Goal: Transaction & Acquisition: Download file/media

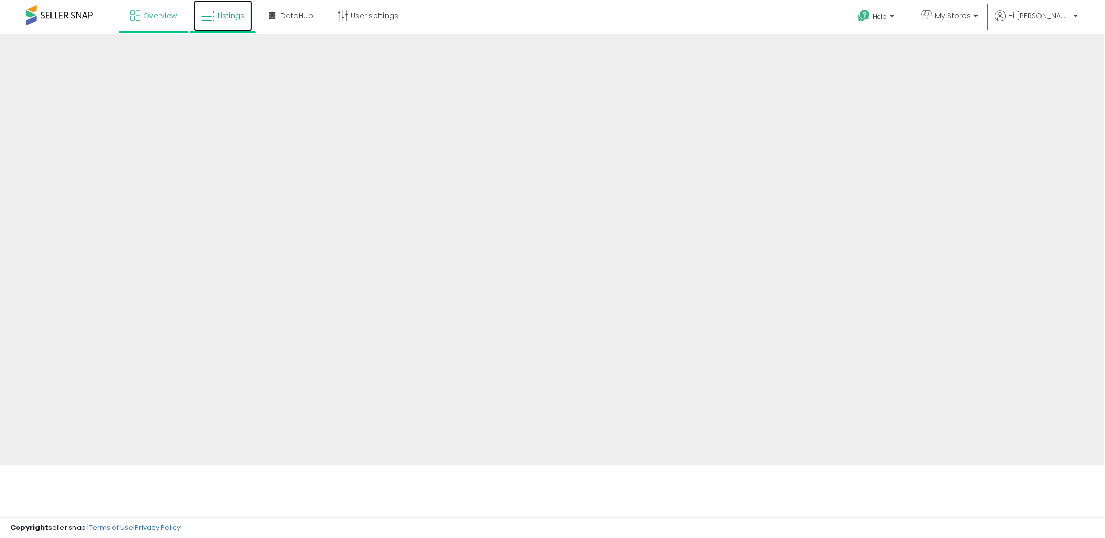
click at [227, 16] on span "Listings" at bounding box center [230, 15] width 27 height 10
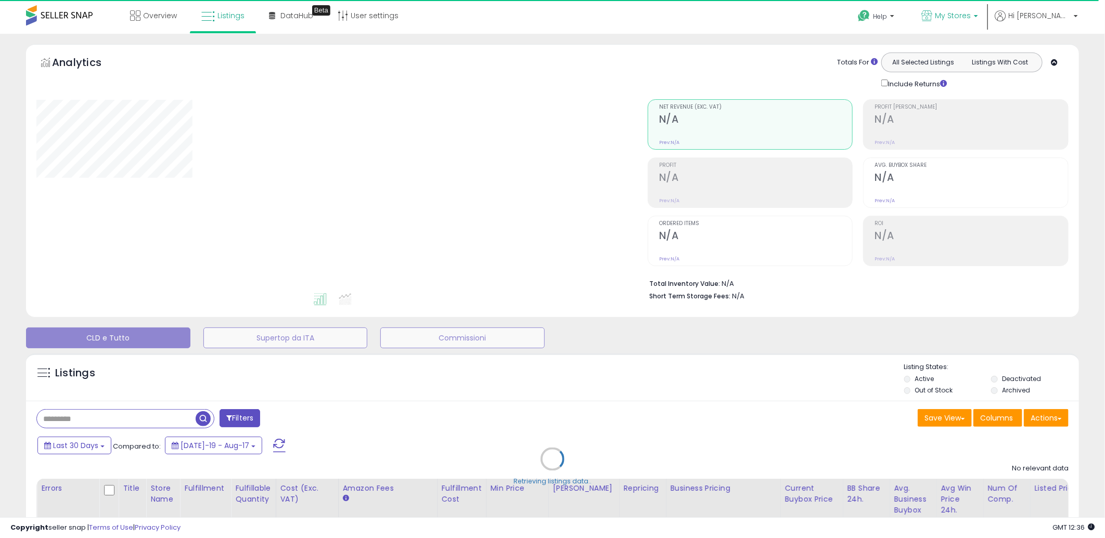
click at [971, 18] on span "My Stores" at bounding box center [953, 15] width 36 height 10
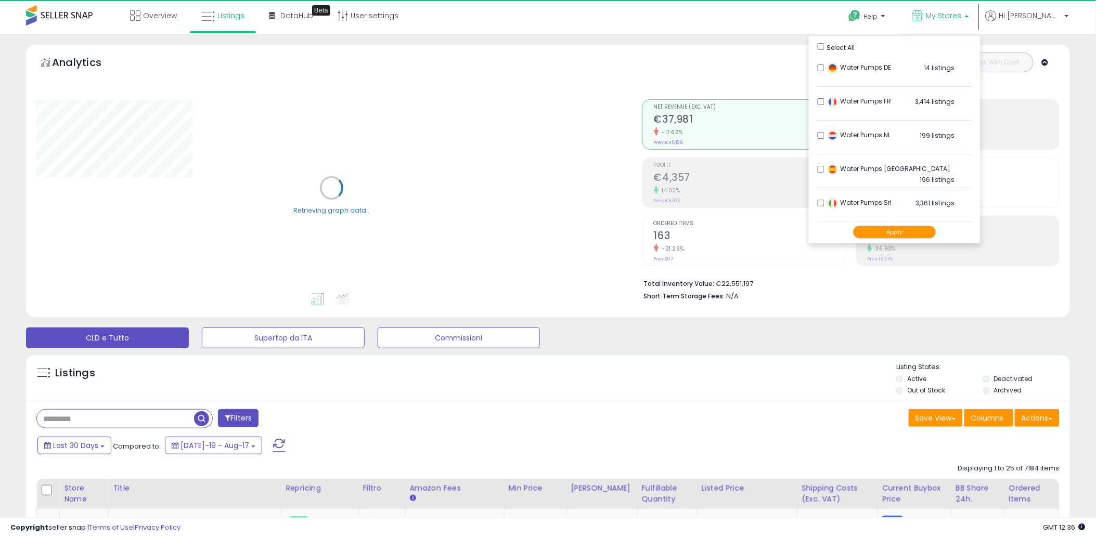
click at [918, 229] on button "Apply" at bounding box center [894, 232] width 83 height 13
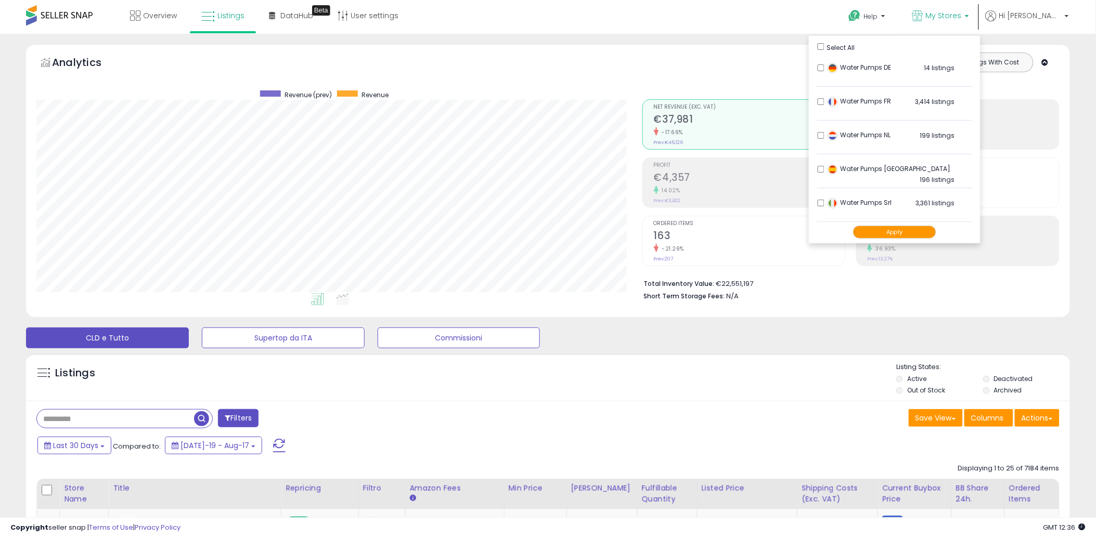
scroll to position [213, 606]
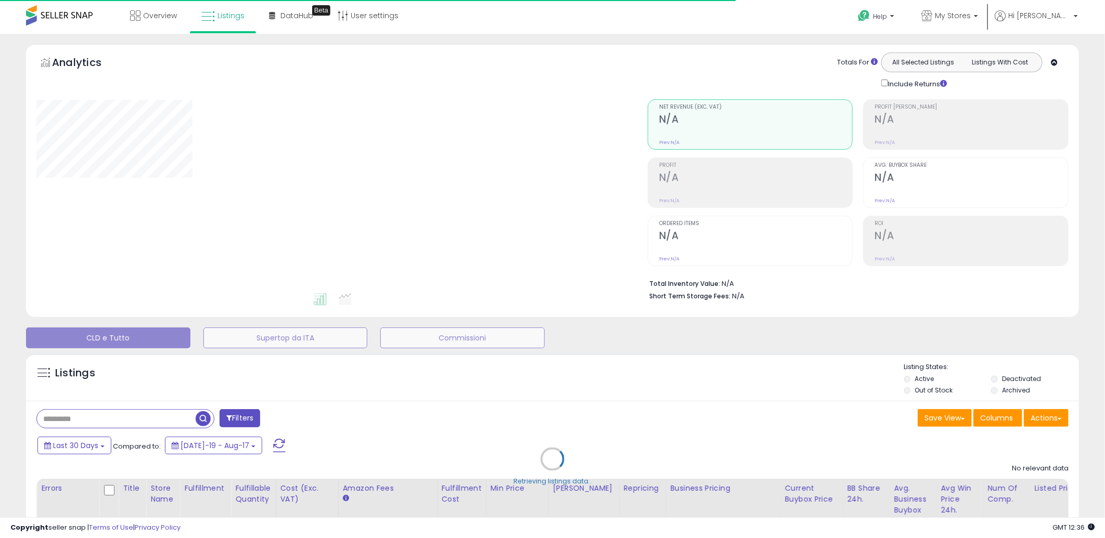
click at [1048, 425] on div "Retrieving listings data.." at bounding box center [552, 467] width 1069 height 237
click at [1038, 418] on div "Retrieving listings data.." at bounding box center [552, 467] width 1069 height 237
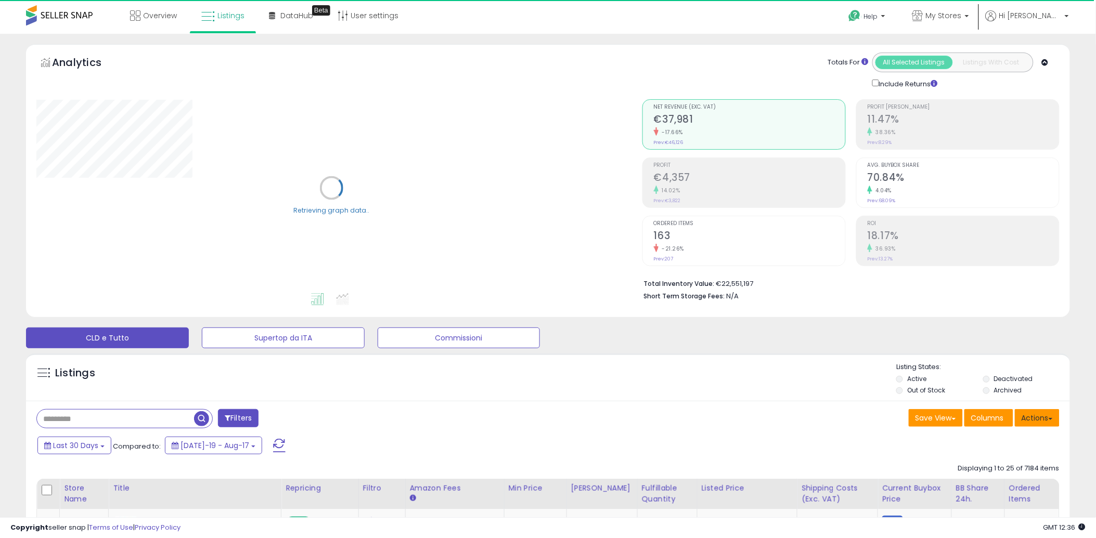
click at [1038, 418] on button "Actions" at bounding box center [1037, 418] width 45 height 18
click at [982, 480] on link "Export All Columns" at bounding box center [995, 485] width 114 height 16
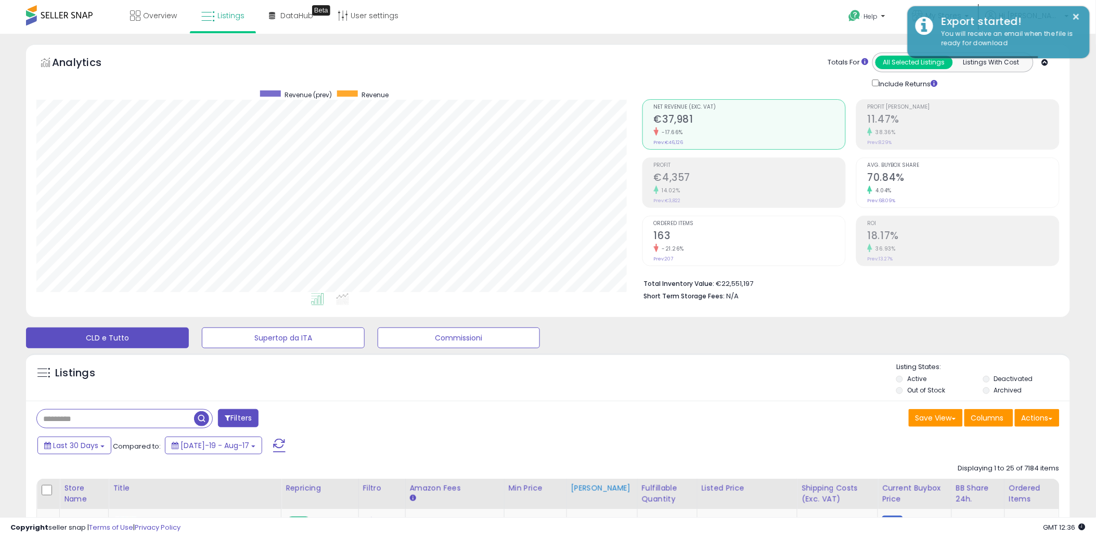
scroll to position [213, 606]
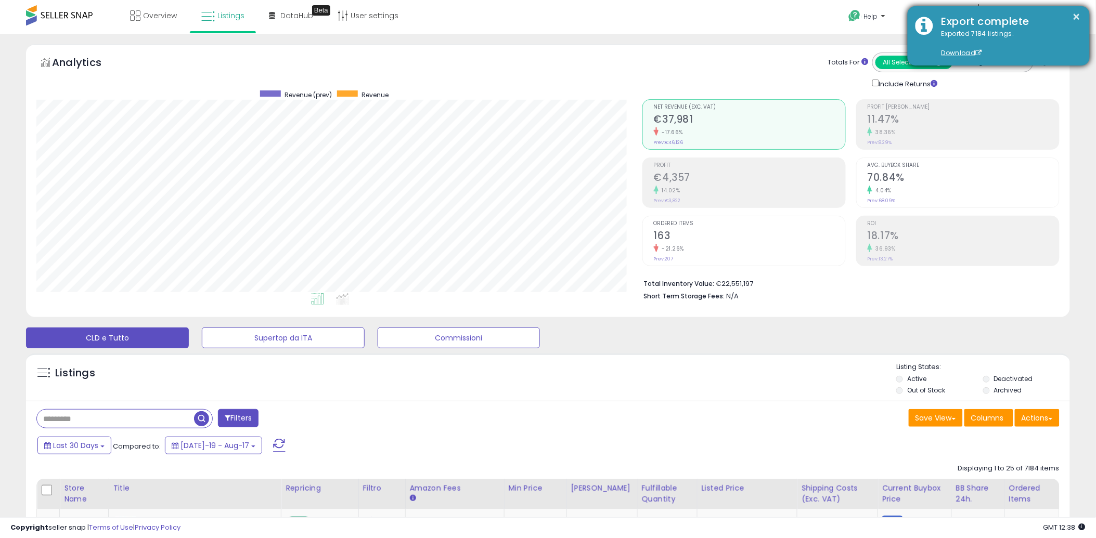
click at [956, 44] on div "Exported 7184 listings. Download" at bounding box center [1008, 43] width 148 height 29
click at [958, 49] on link "Download" at bounding box center [962, 52] width 41 height 9
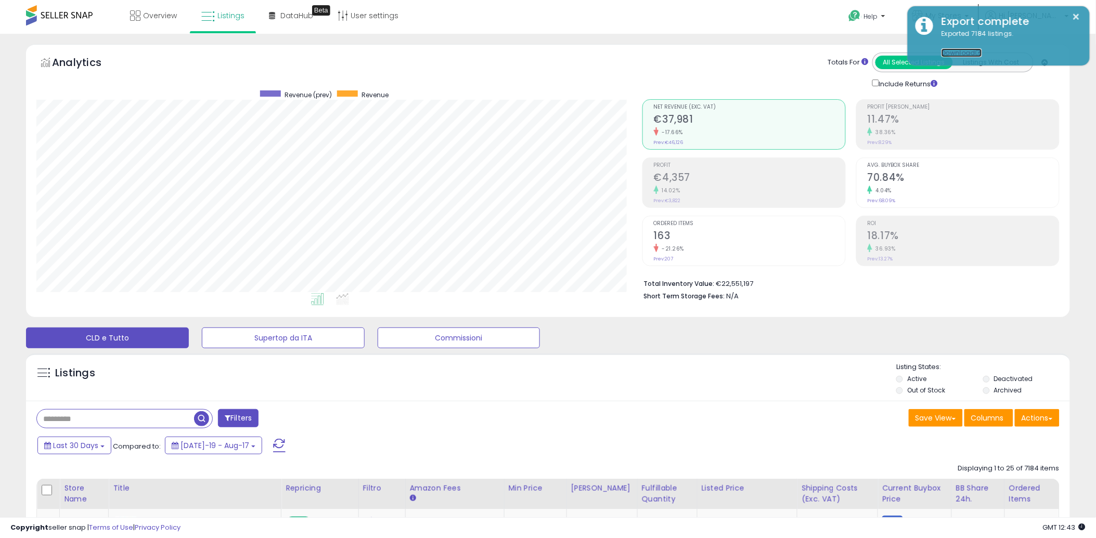
scroll to position [231, 0]
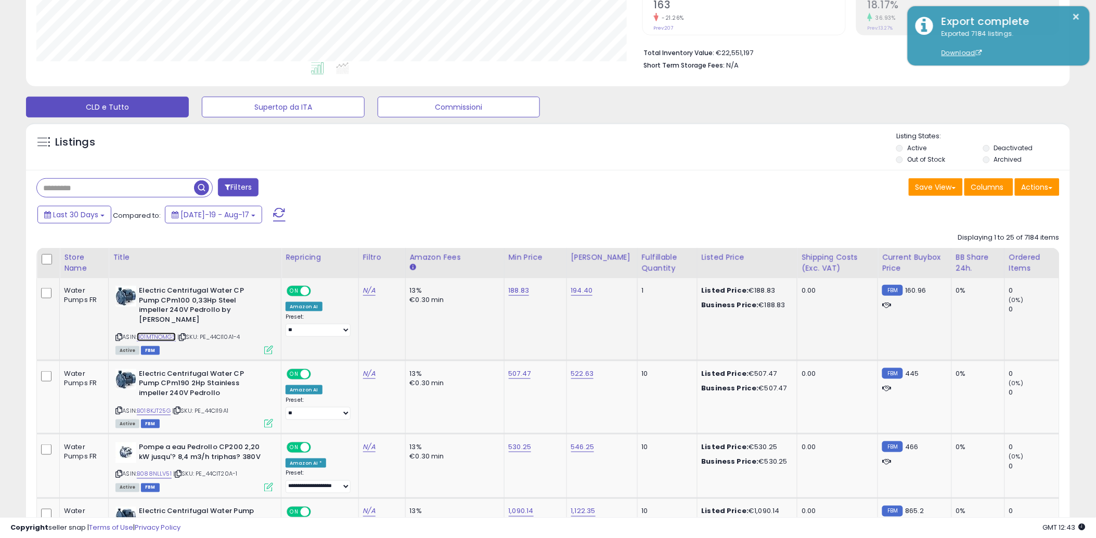
click at [164, 333] on link "B01MTNOMGS" at bounding box center [156, 337] width 39 height 9
